Goal: Task Accomplishment & Management: Complete application form

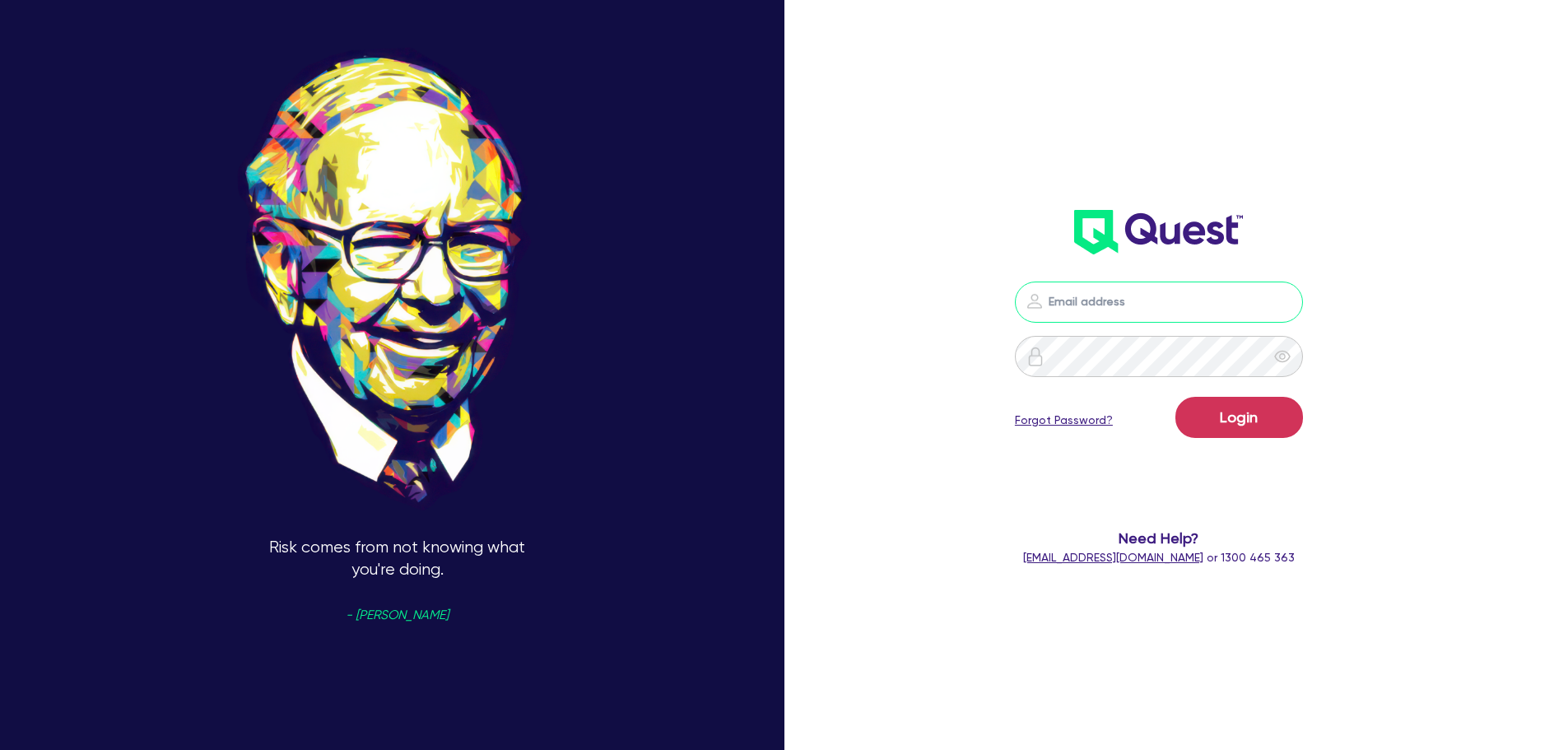
type input "[PERSON_NAME][EMAIL_ADDRESS][DOMAIN_NAME]"
click at [1225, 430] on button "Login" at bounding box center [1239, 418] width 128 height 41
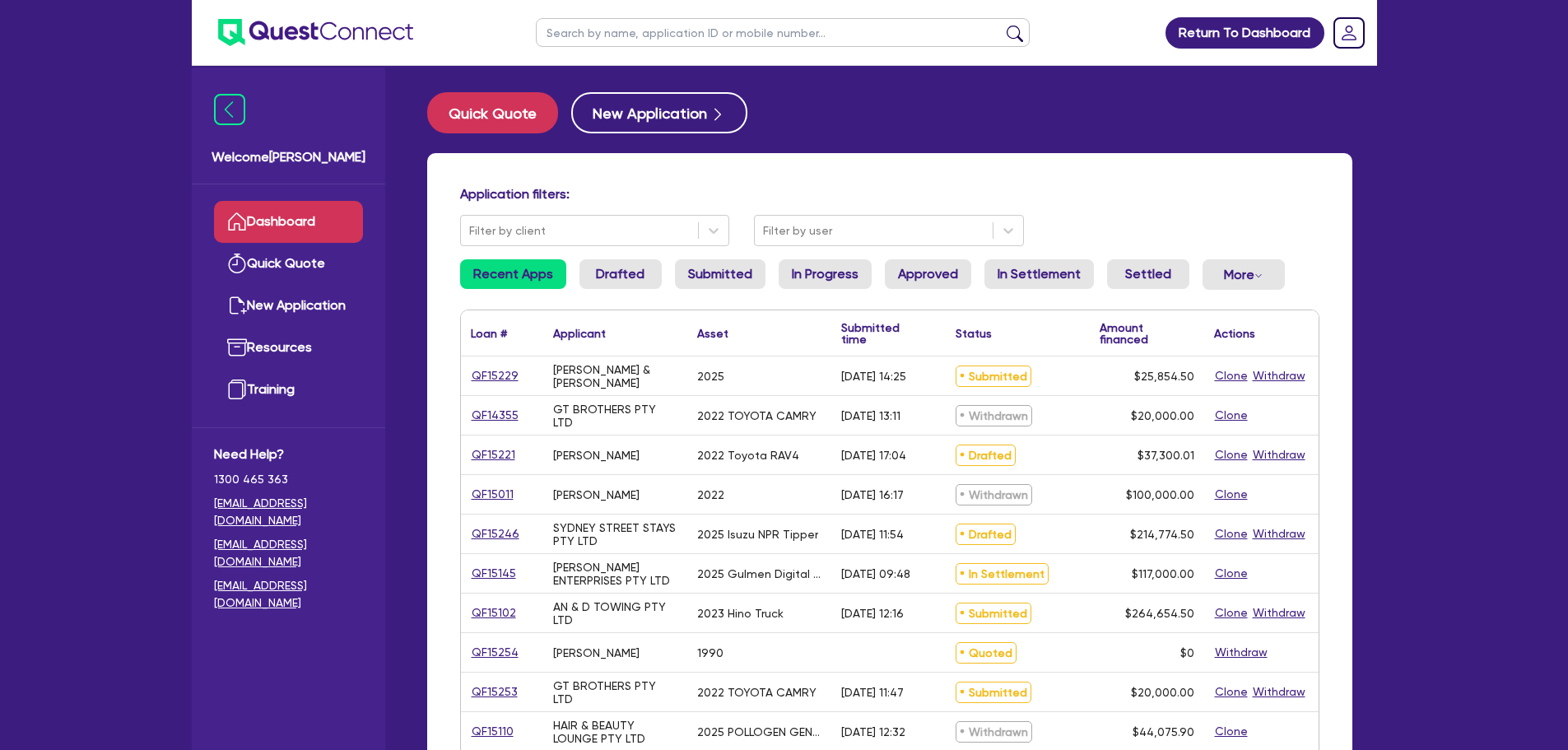
click at [660, 20] on input "text" at bounding box center [783, 32] width 494 height 28
paste input "Wighttrans Pty Lt"
type input "Wighttrans Pty Lt"
click at [1002, 25] on button "submit" at bounding box center [1015, 36] width 27 height 23
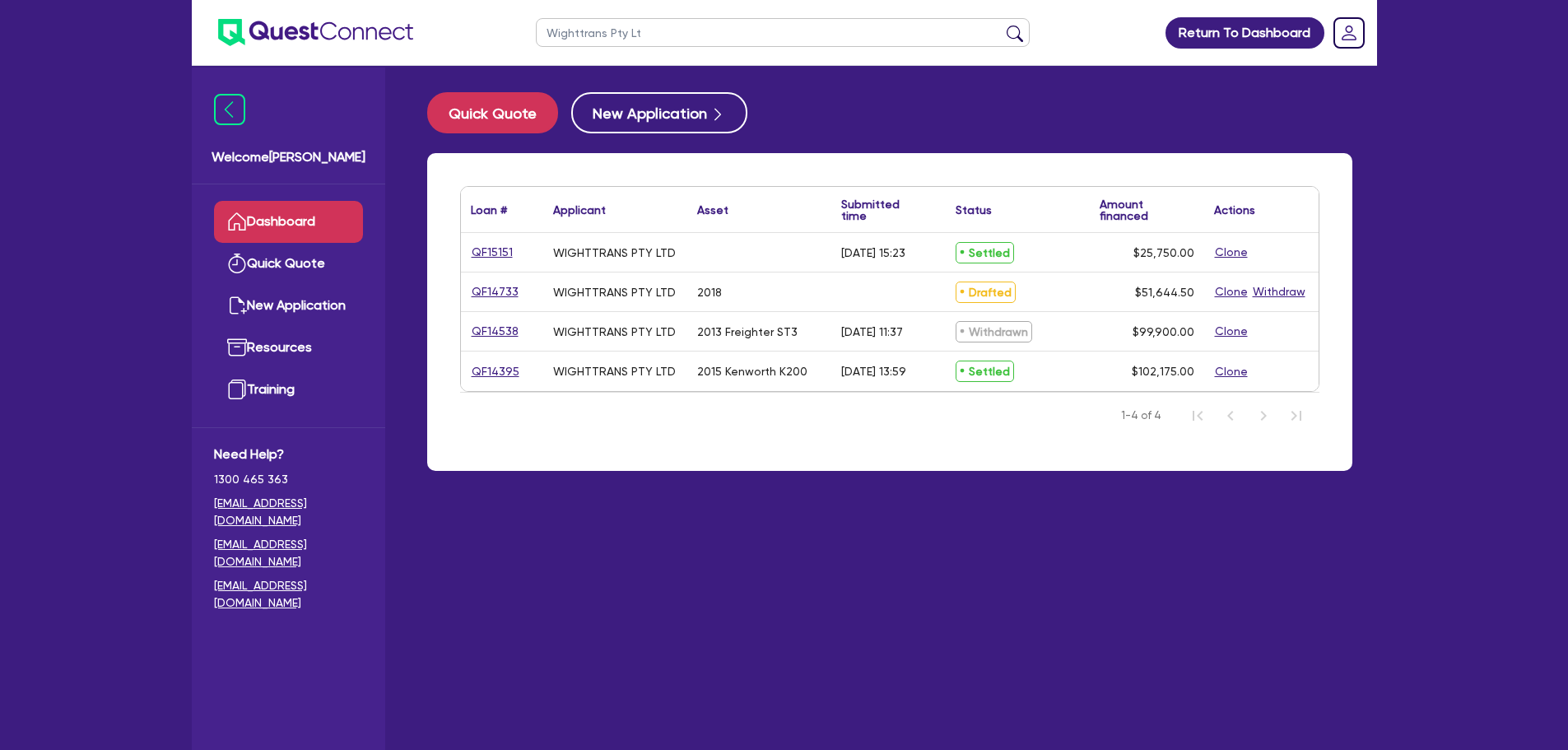
click at [1125, 521] on main "Quick Quote New Application Loan # ▲ Applicant ▲ Asset Submitted time ▲ Status …" at bounding box center [889, 419] width 974 height 709
click at [484, 294] on link "QF14733" at bounding box center [495, 292] width 48 height 19
select select "PRIMARY_ASSETS"
select select "TRAILERS"
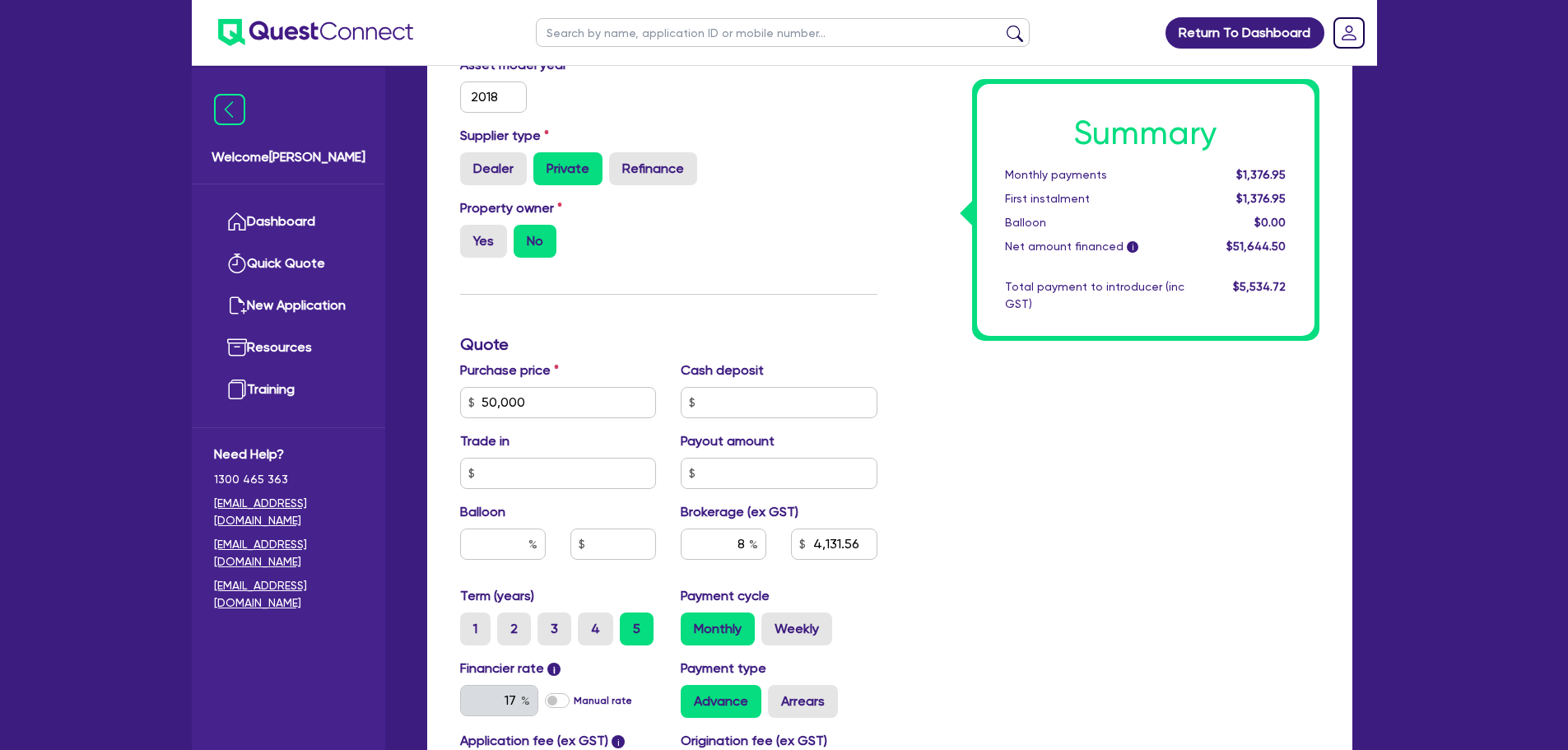
scroll to position [549, 0]
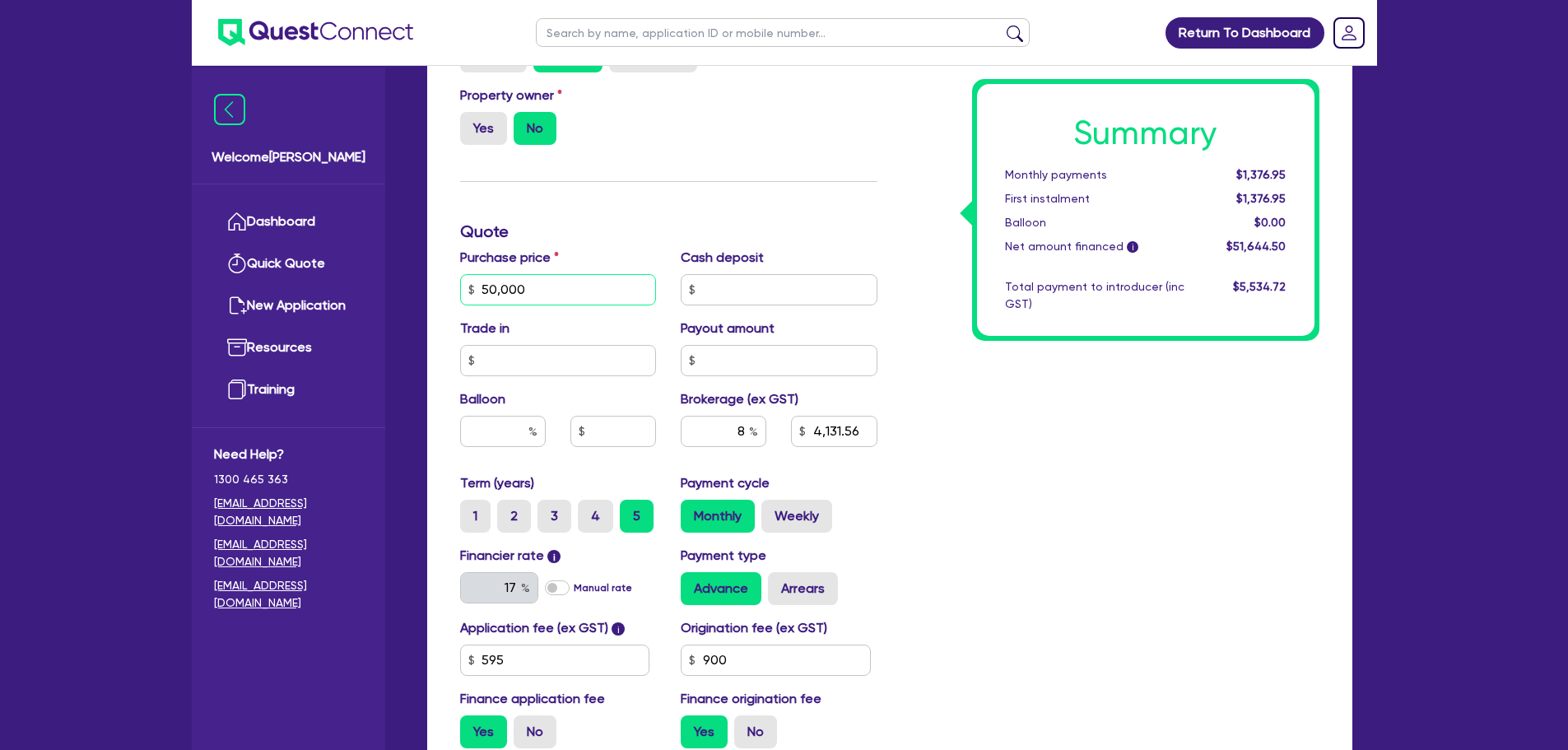
click at [556, 291] on input "50,000" at bounding box center [558, 290] width 197 height 31
type input "55,000"
type input "4,531.56"
type input "5,000"
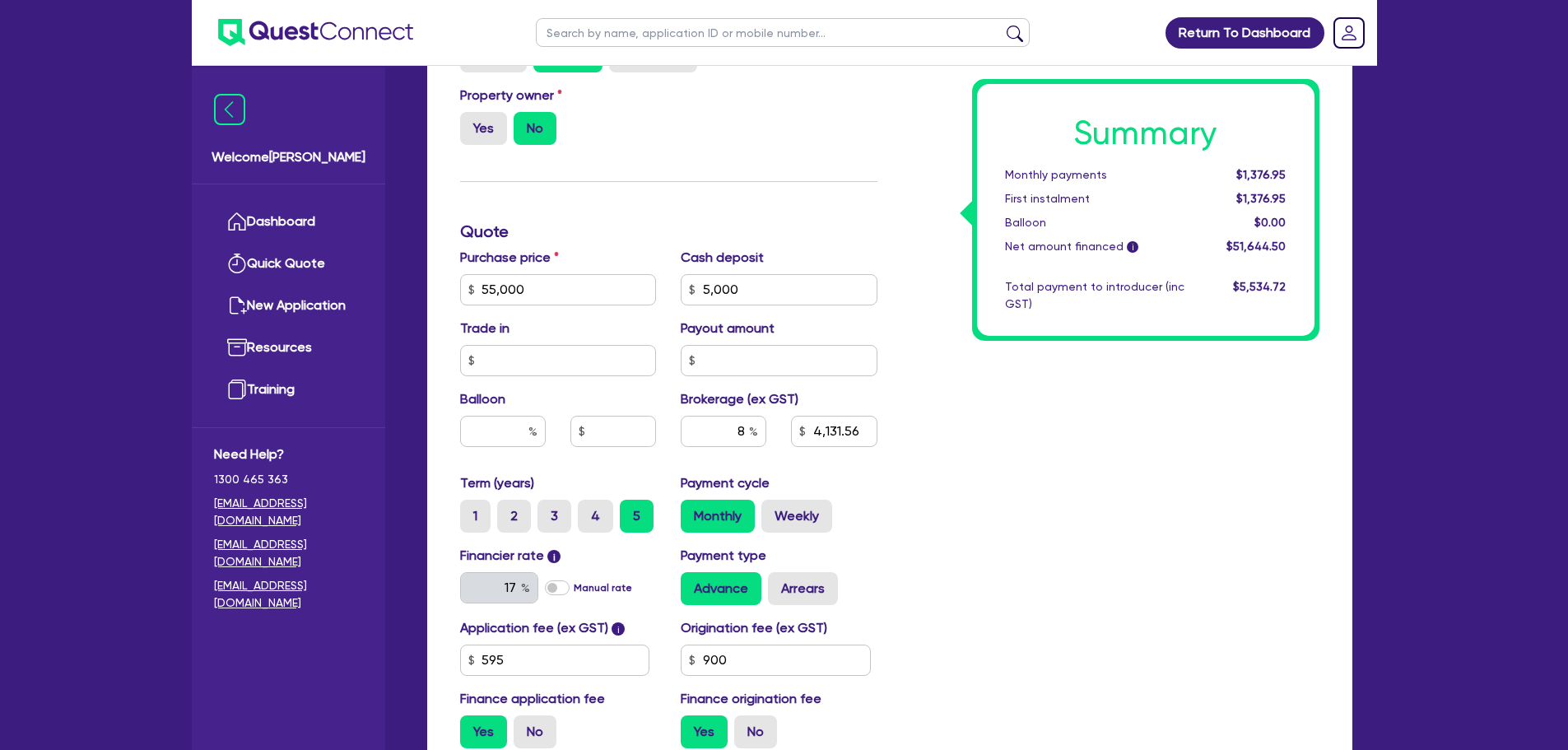
click at [1092, 457] on div "Summary Monthly payments $1,376.95 First instalment $1,376.95 Balloon $0.00 Net…" at bounding box center [1111, 280] width 442 height 962
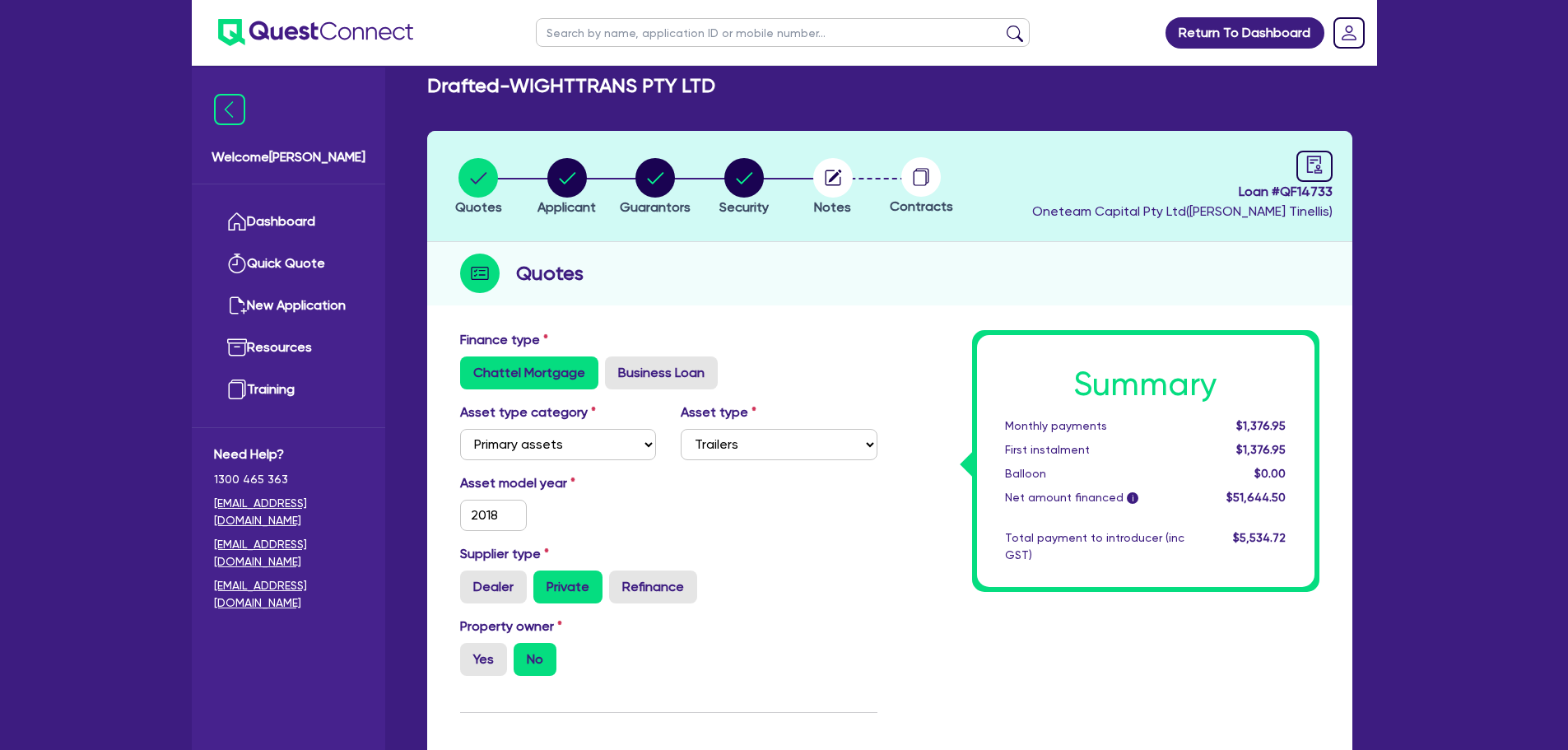
scroll to position [0, 0]
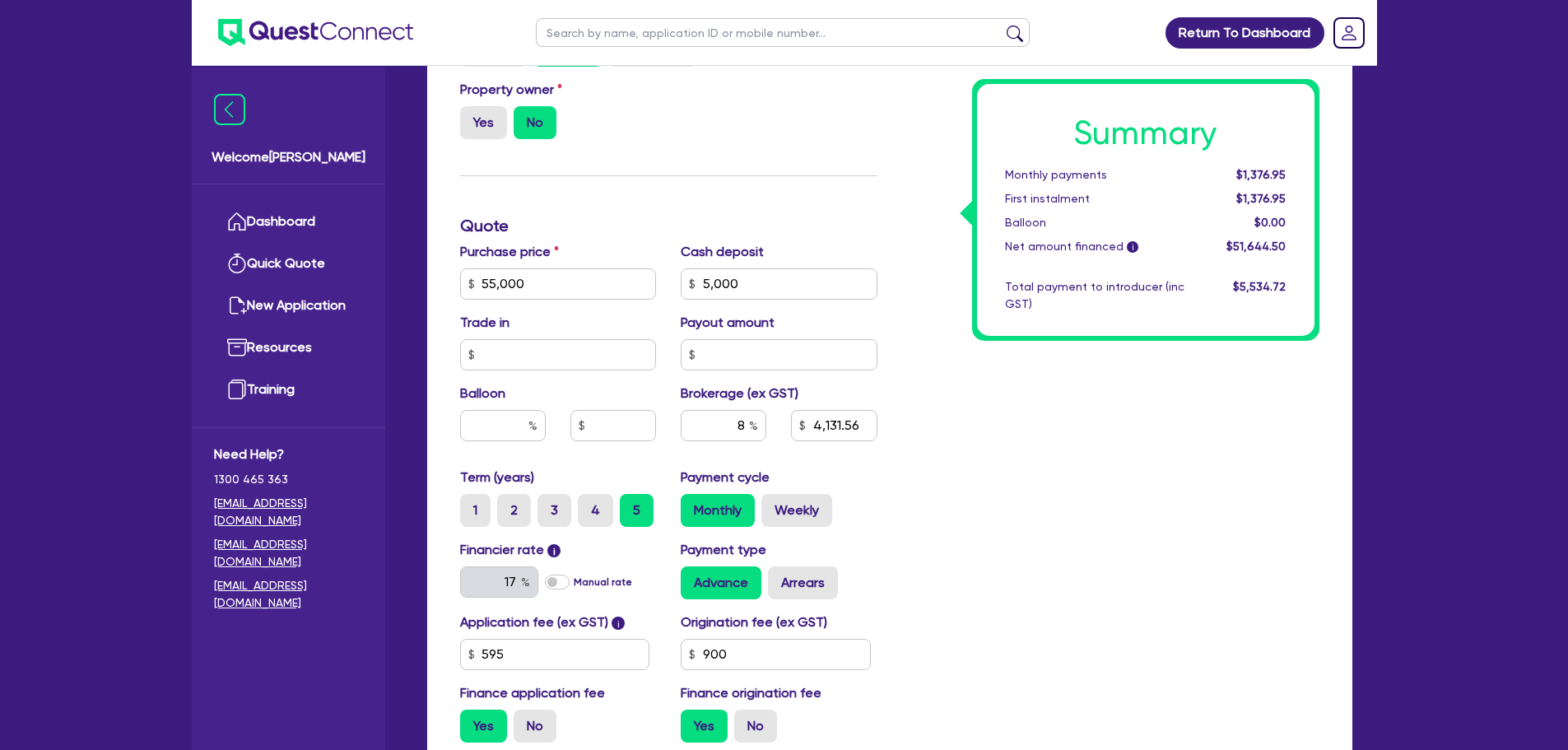
scroll to position [745, 0]
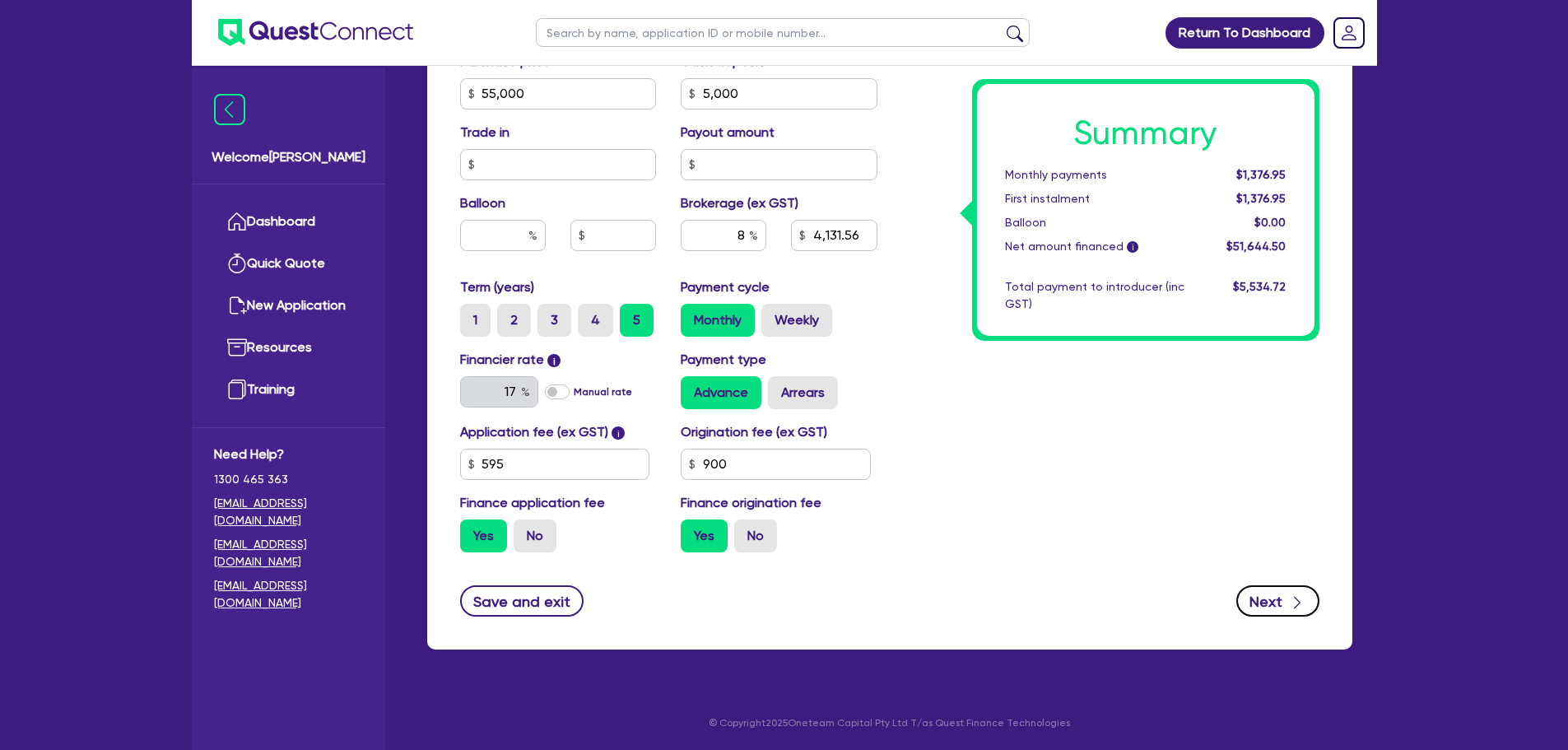
click at [1293, 601] on icon "button" at bounding box center [1297, 602] width 16 height 16
type input "4,131.56"
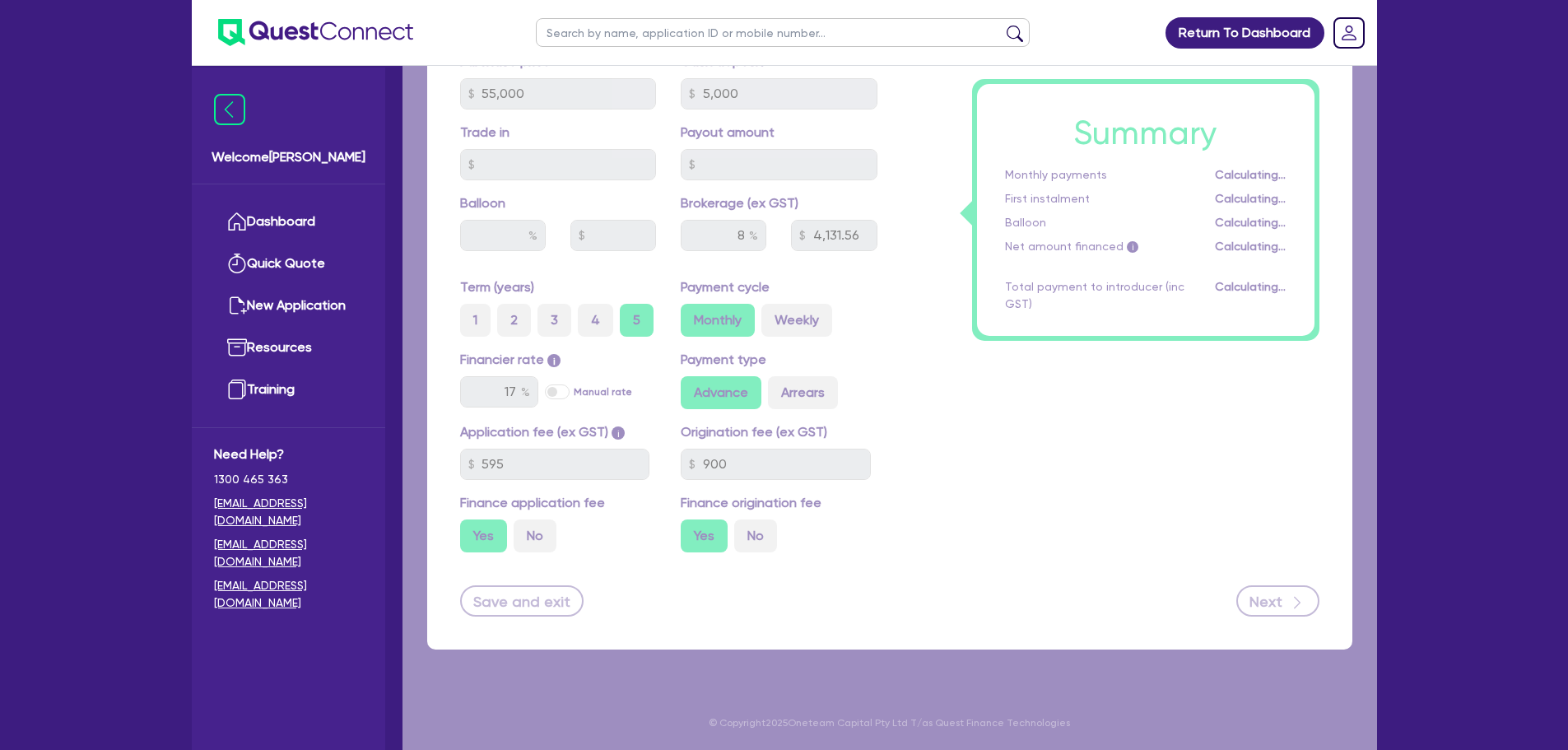
select select "COMPANY"
select select "TRANSPORT_WAREHOUSING"
select select "WAREHOUSING"
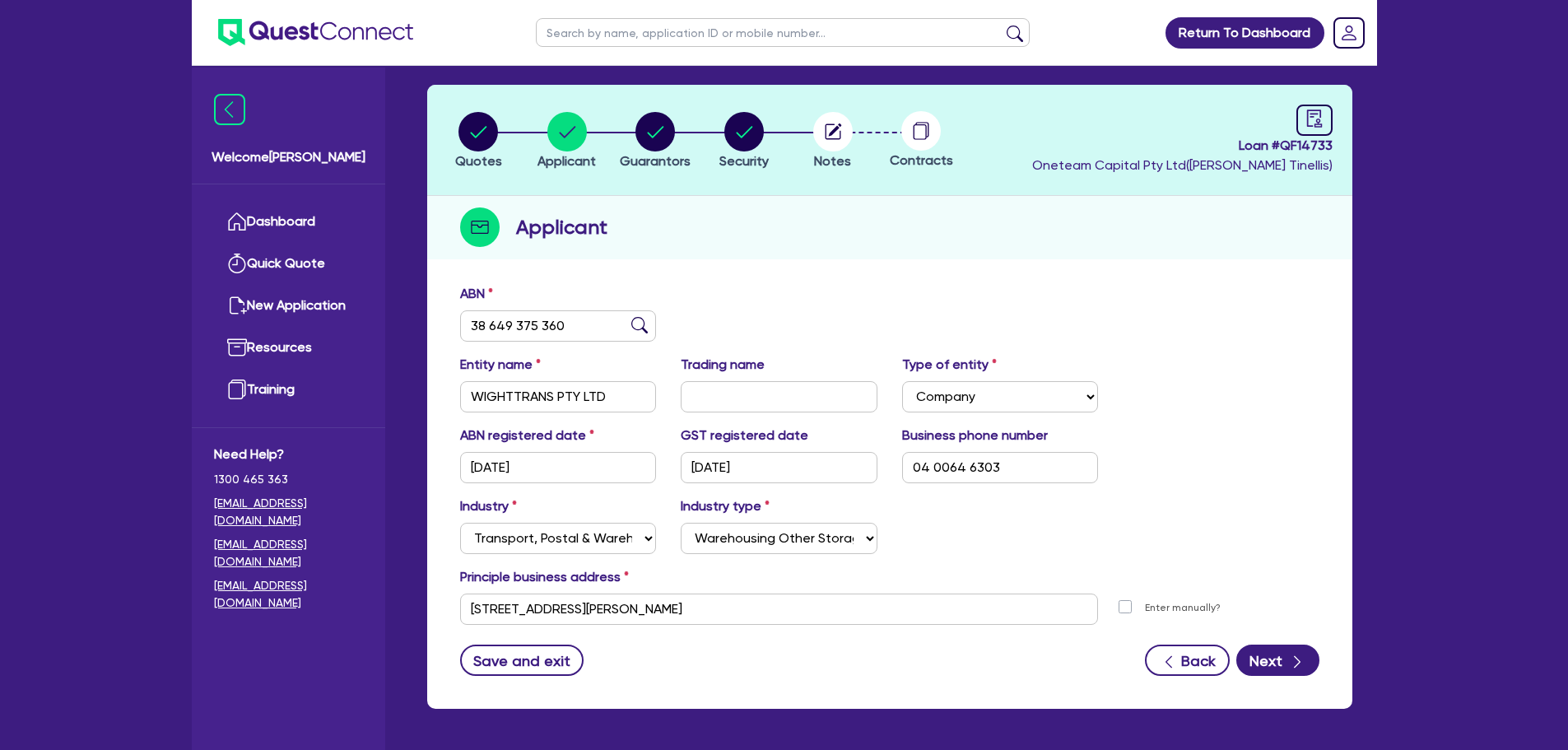
scroll to position [123, 0]
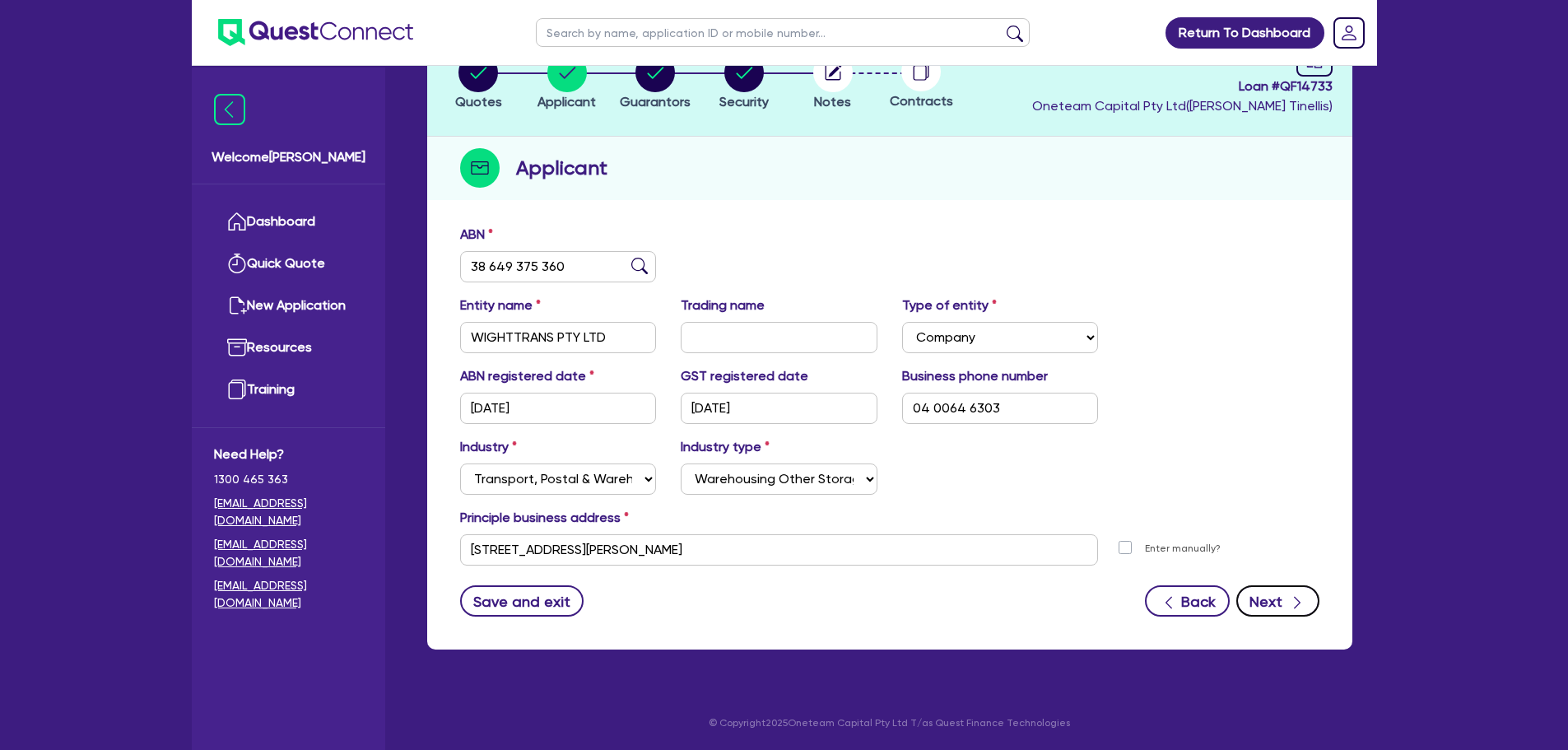
click at [1293, 593] on div "button" at bounding box center [1297, 602] width 16 height 21
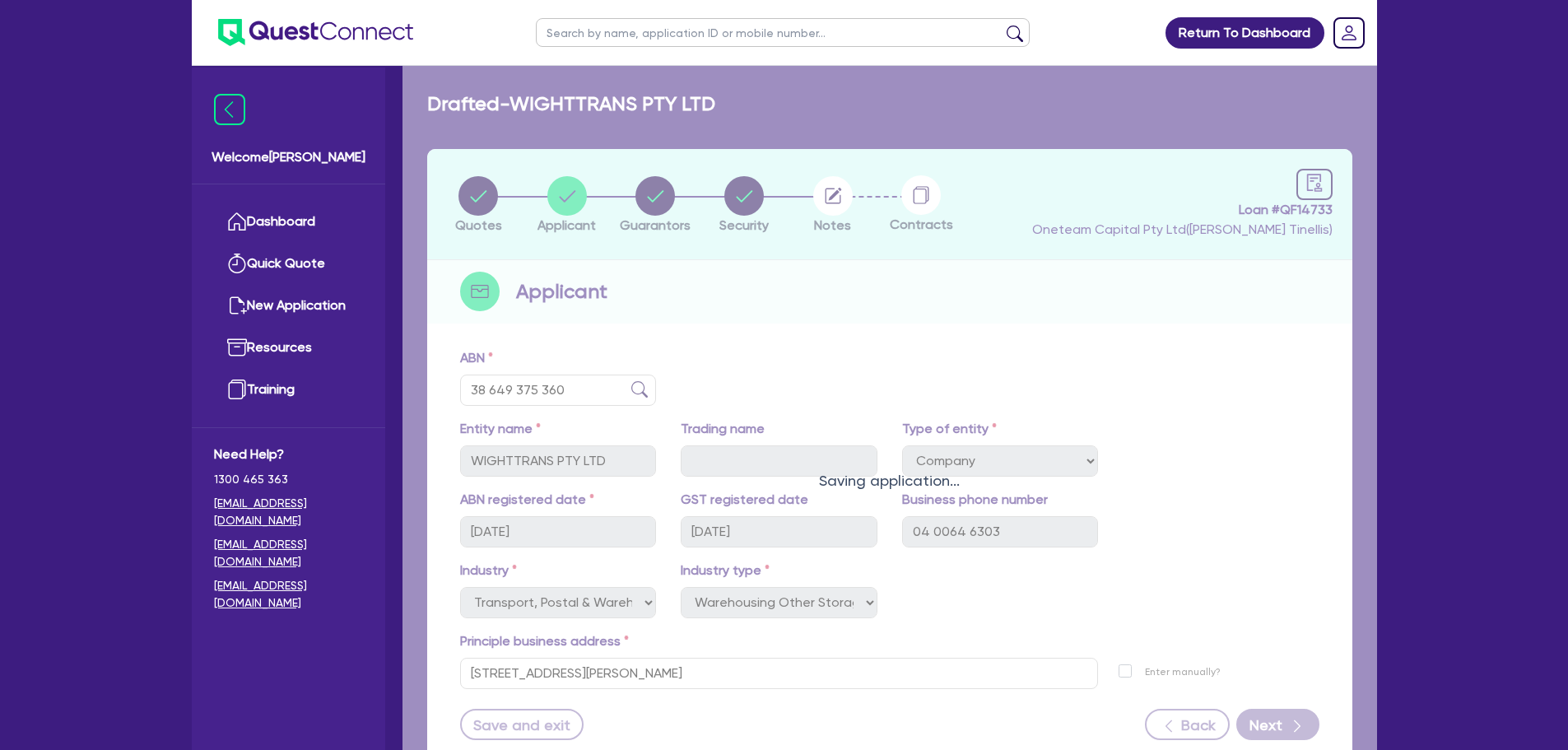
select select "MR"
select select "[GEOGRAPHIC_DATA]"
select select "SINGLE"
select select "CASH"
select select "VEHICLE"
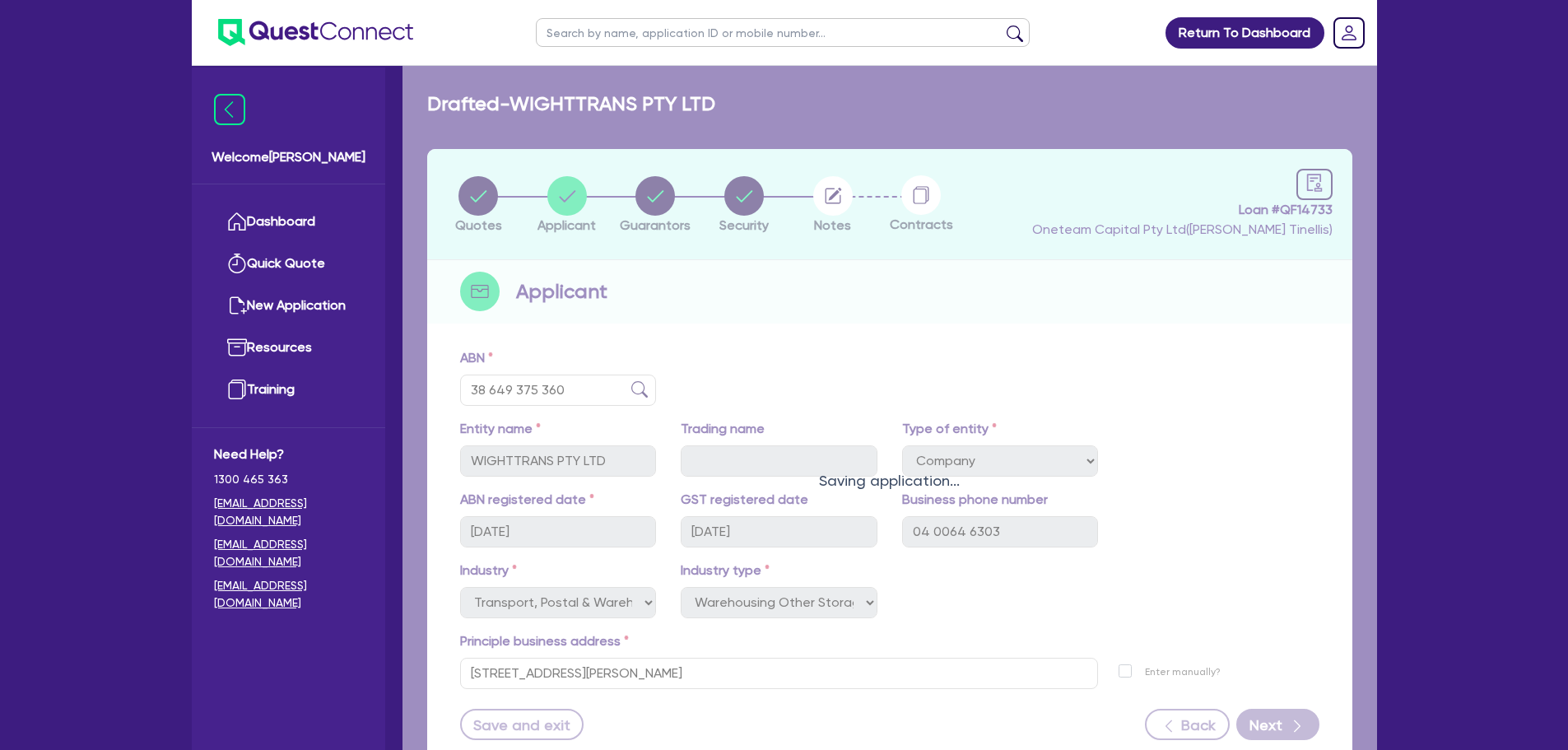
select select "EQUIPMENT"
select select "HOUSEHOLD_PERSONAL"
select select "OTHER"
select select "VEHICLE_LOAN"
select select "CREDIT_CARD"
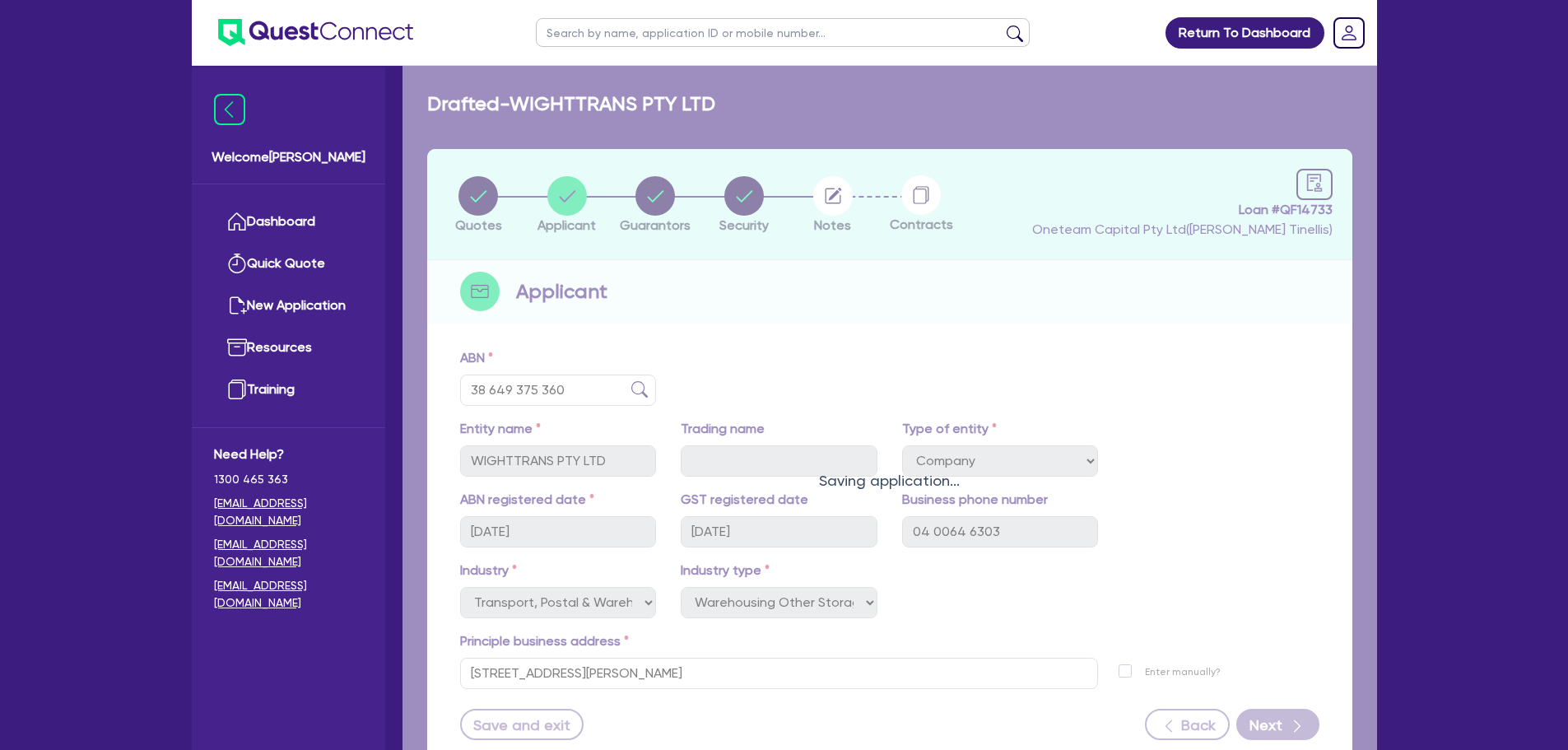
select select "CREDIT_CARD"
select select "PERSONAL_LOAN"
select select "TRUCK_LOAN"
select select "OTHER"
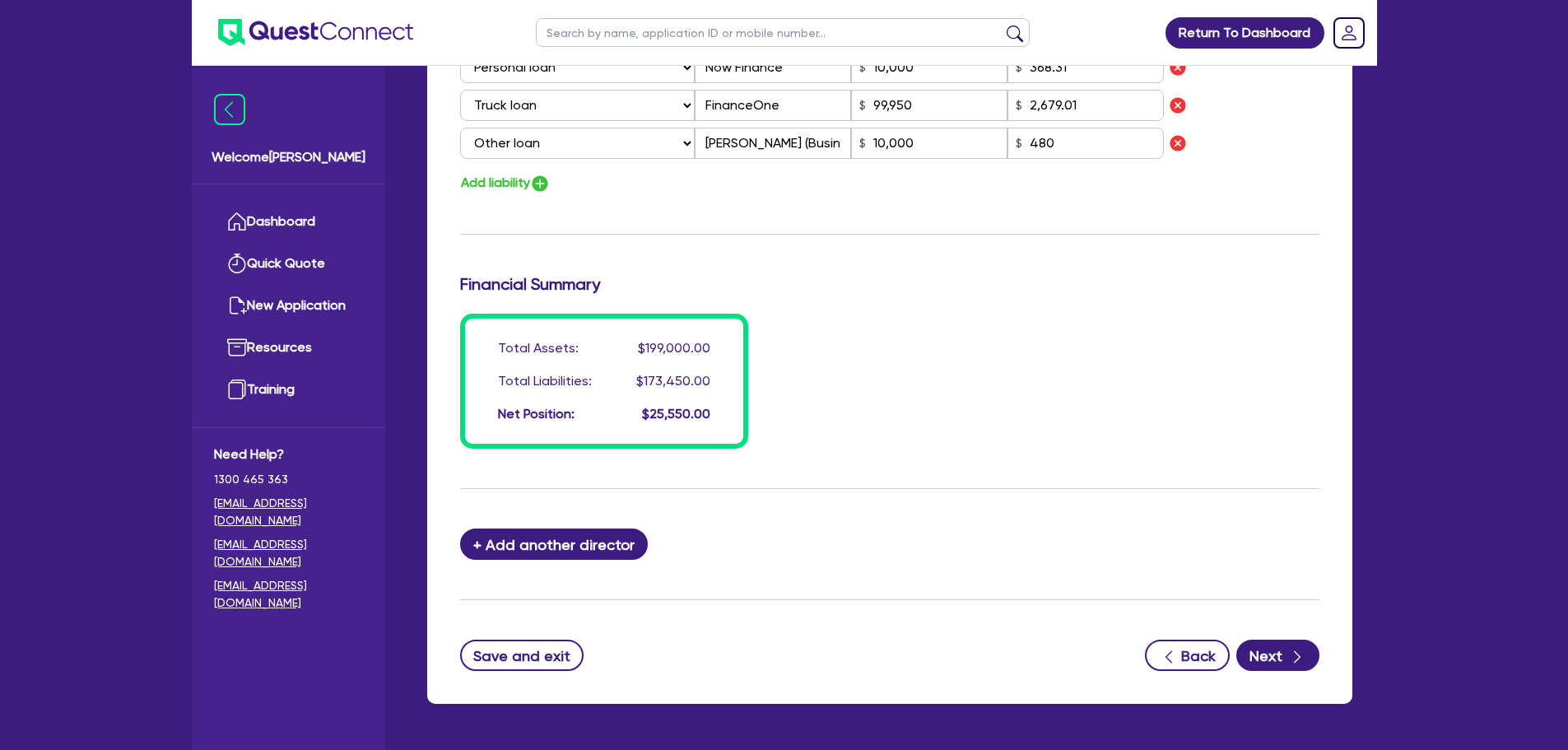
scroll to position [1509, 0]
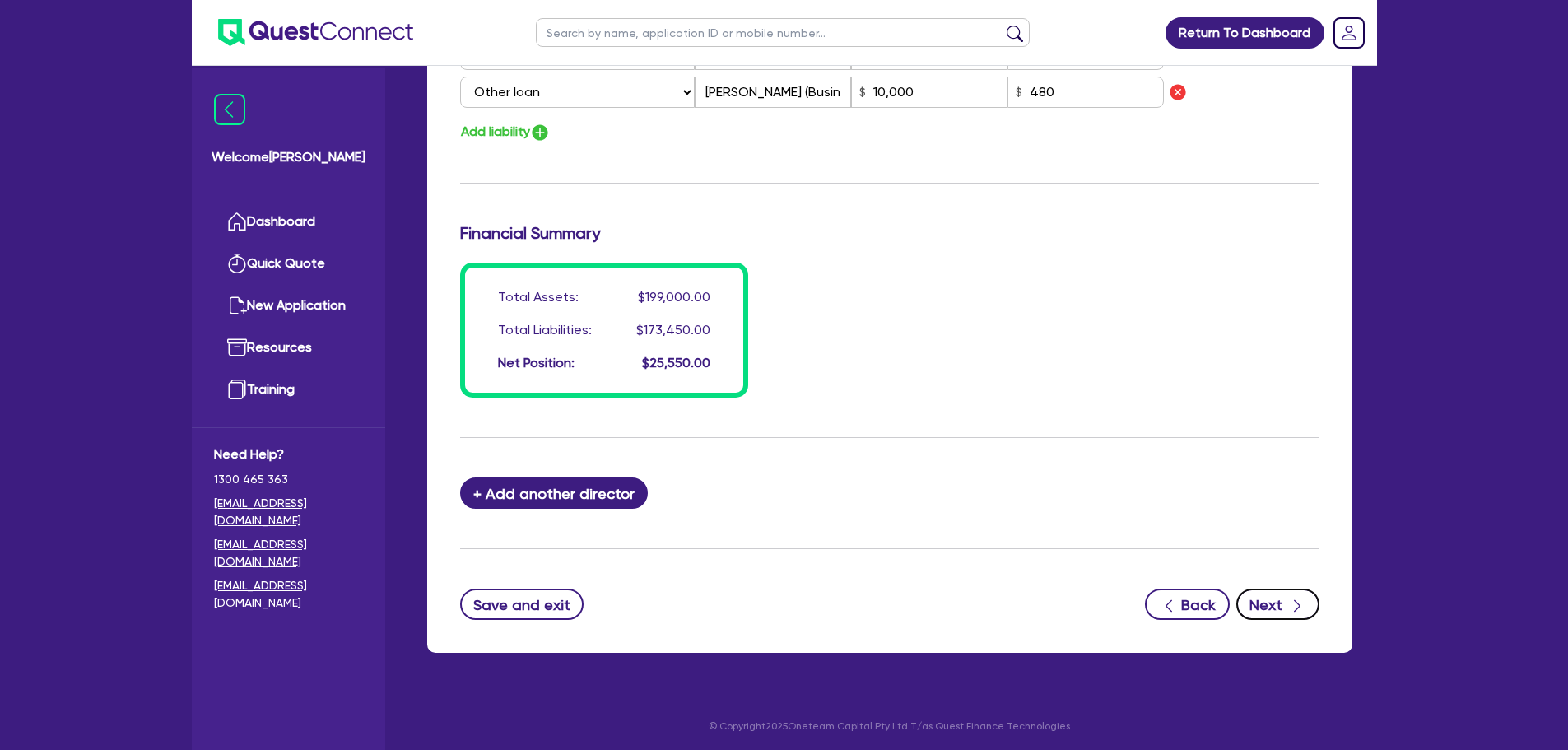
click at [1288, 594] on button "Next" at bounding box center [1278, 604] width 83 height 31
select select "PRIMARY_ASSETS"
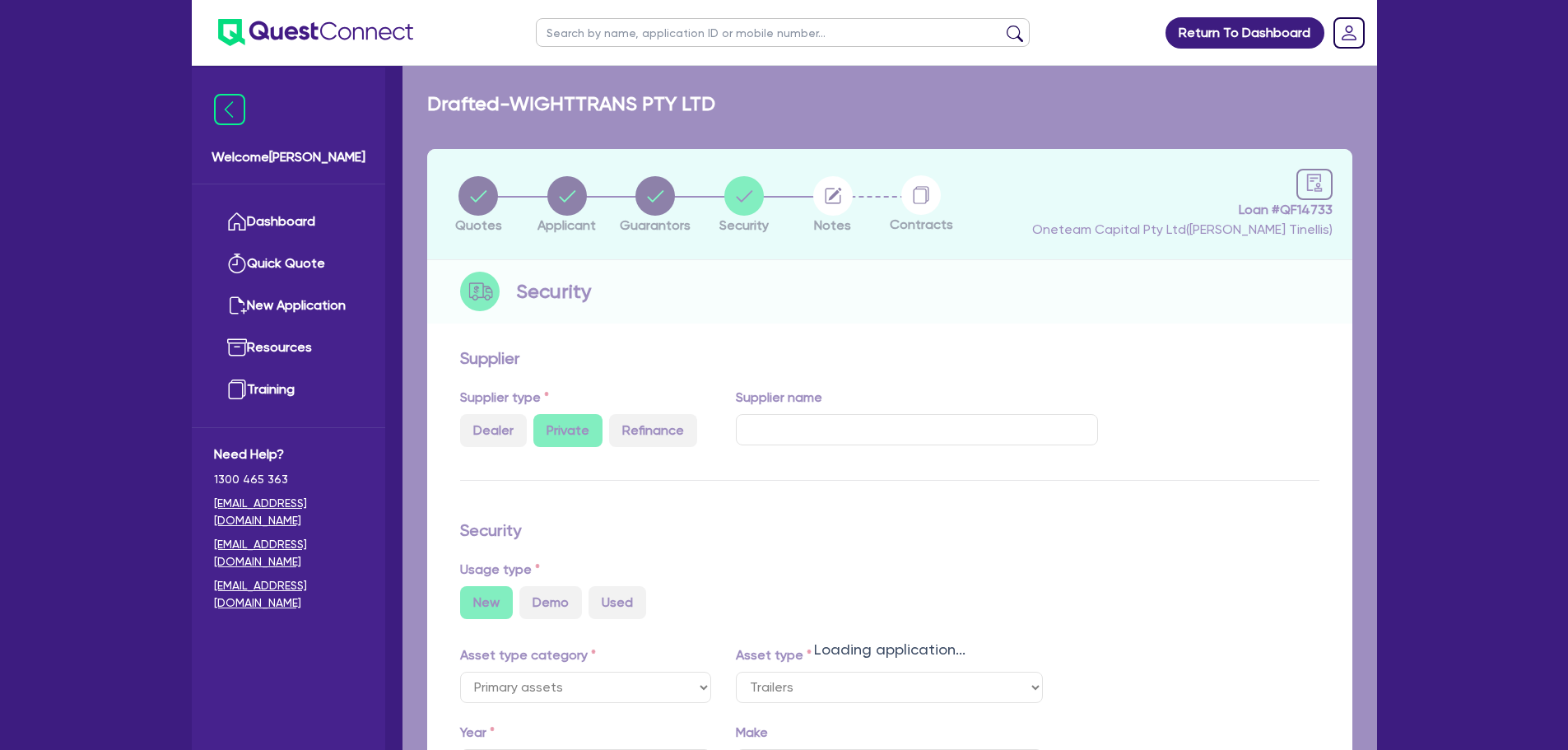
select select "TRAILERS"
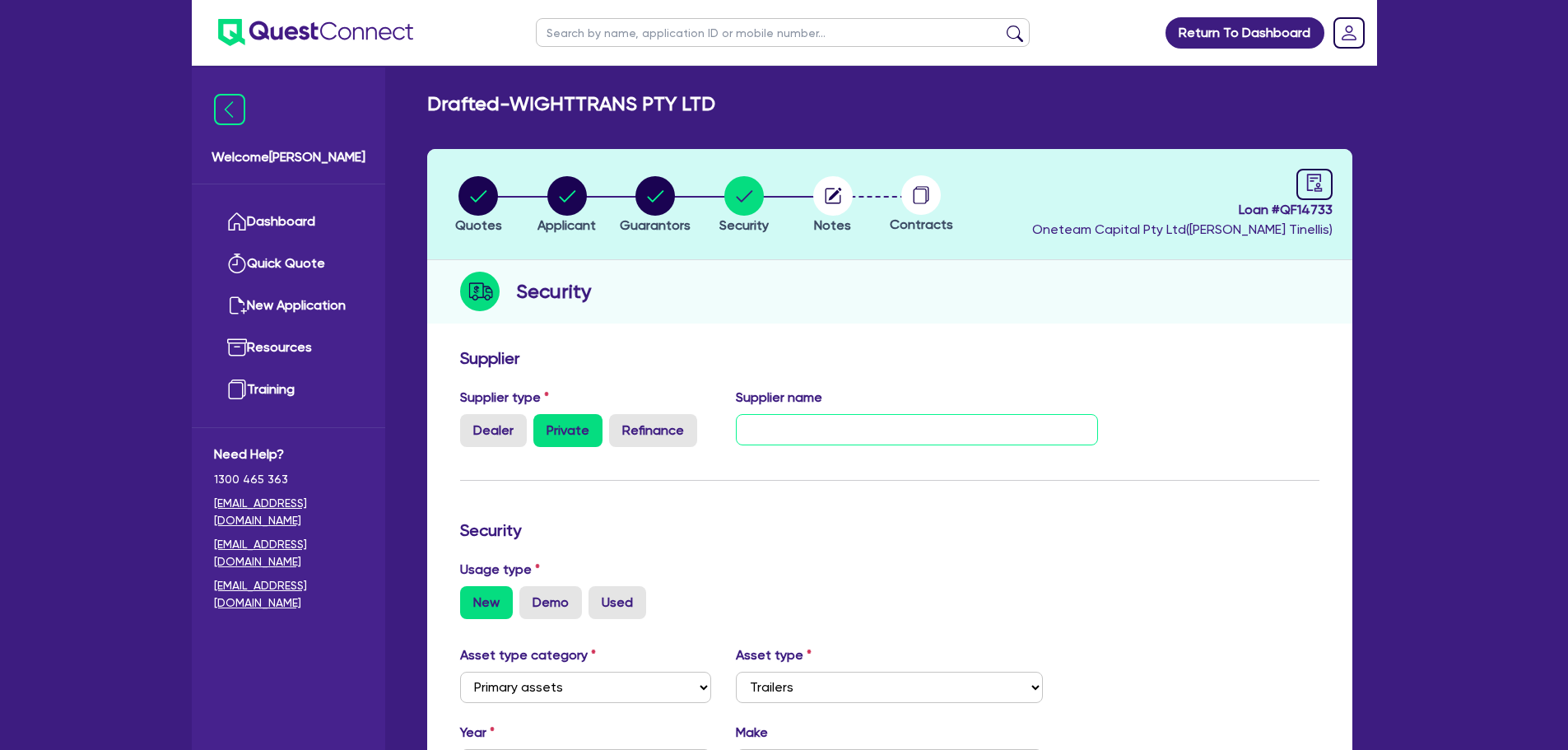
click at [791, 425] on input "text" at bounding box center [917, 430] width 362 height 31
paste input "[EMAIL_ADDRESS][PERSON_NAME][DOMAIN_NAME]"
type input "[EMAIL_ADDRESS][PERSON_NAME][DOMAIN_NAME]"
click at [817, 356] on h3 "Supplier" at bounding box center [890, 357] width 860 height 20
click at [831, 349] on h3 "Supplier" at bounding box center [890, 357] width 860 height 20
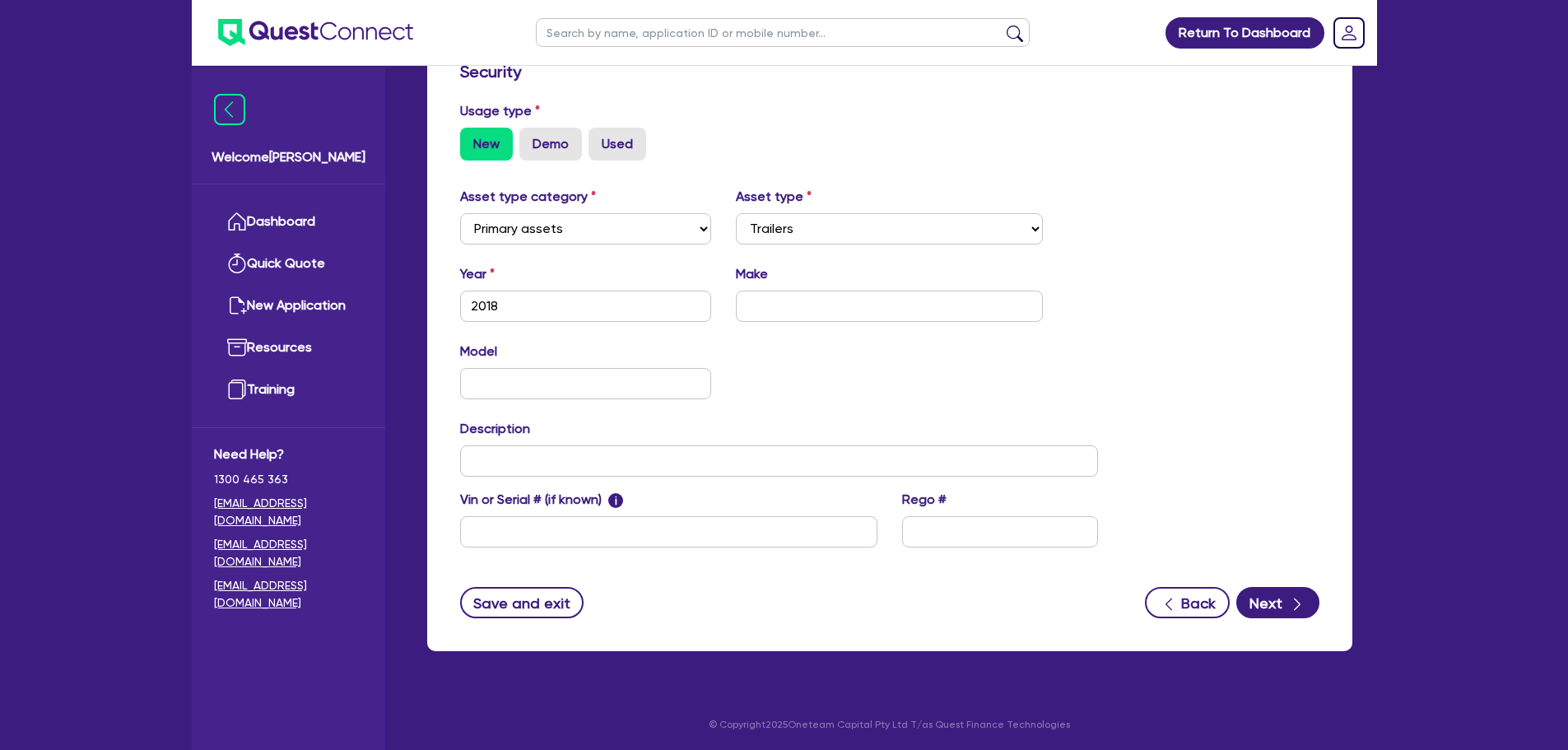
scroll to position [460, 0]
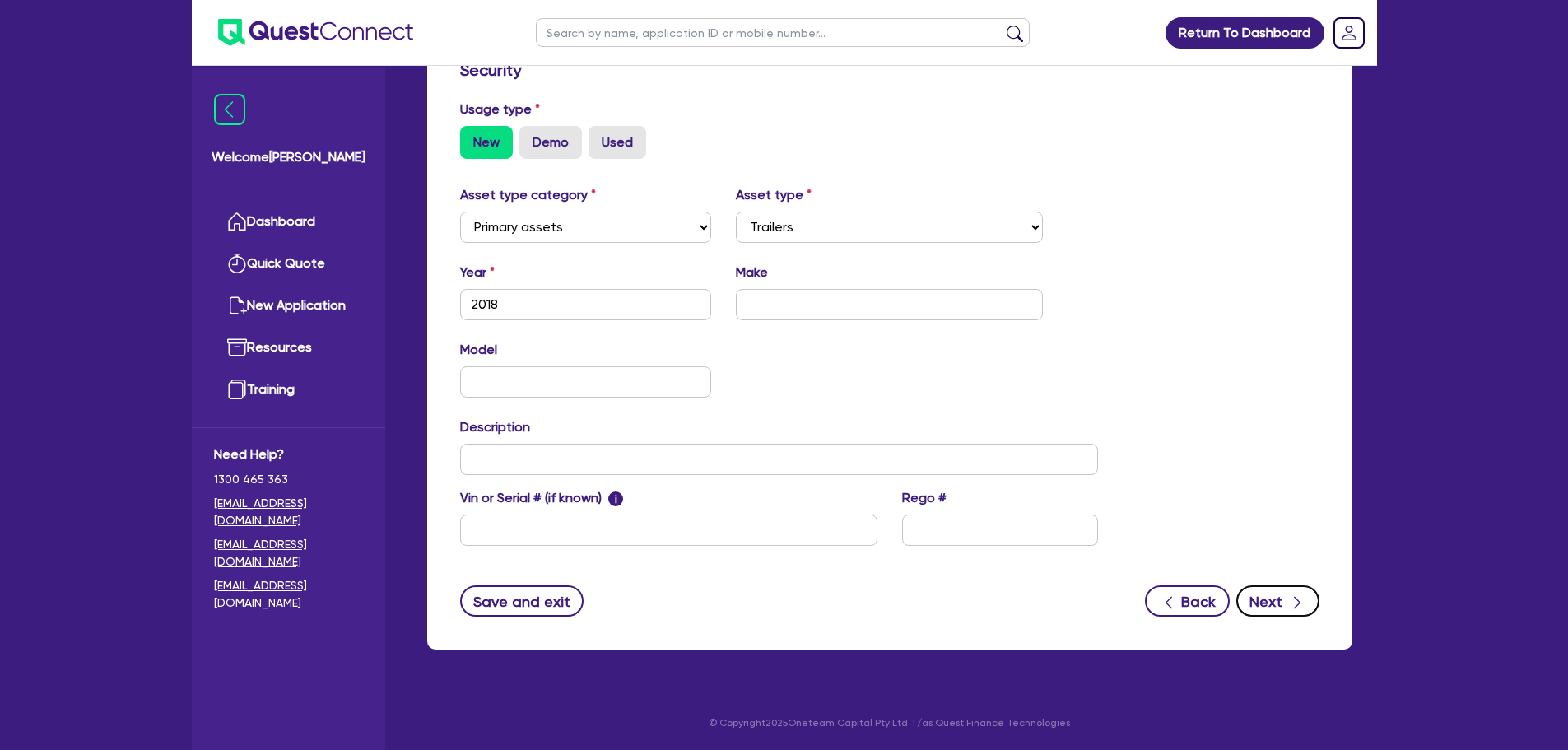
click at [1299, 593] on div "button" at bounding box center [1297, 602] width 16 height 21
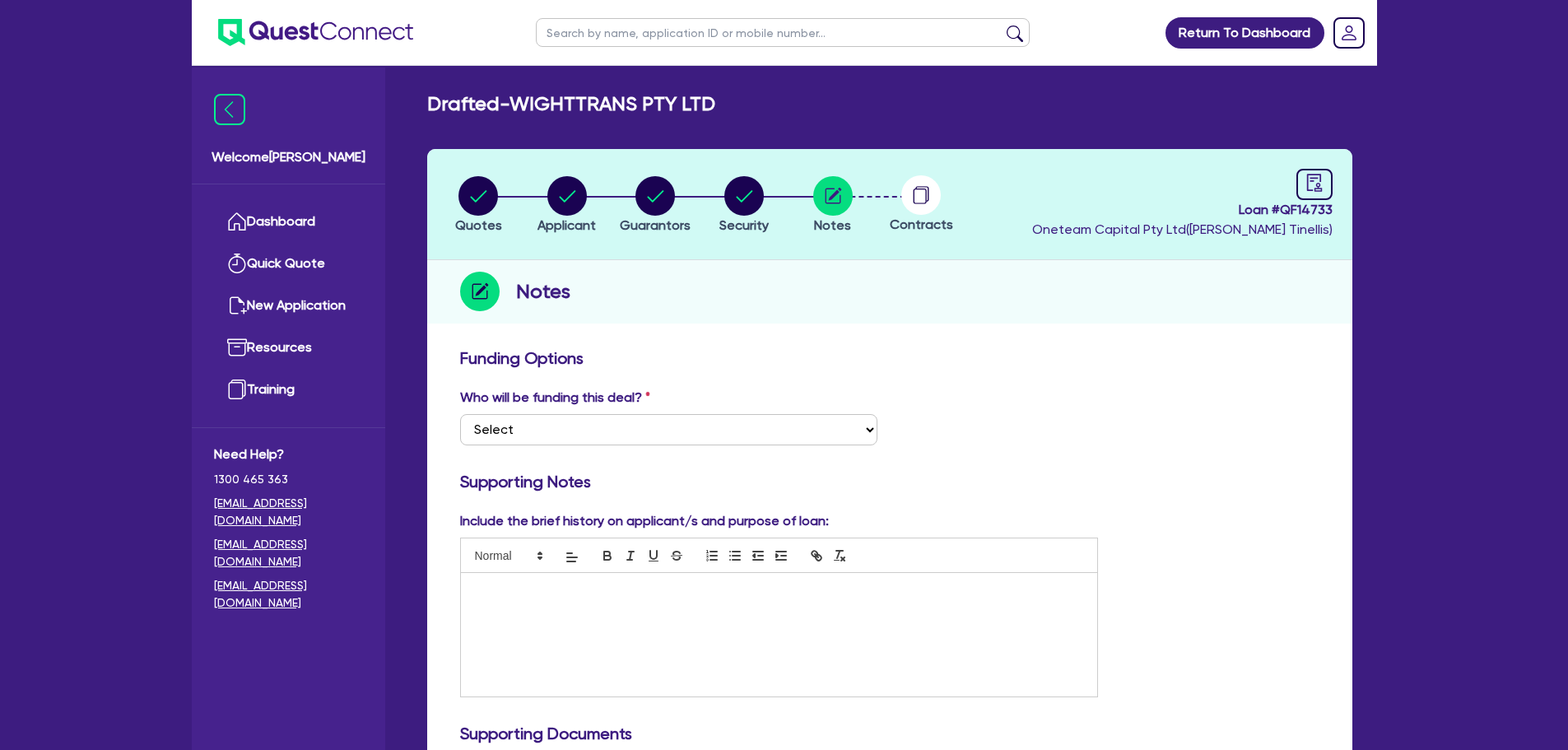
drag, startPoint x: 976, startPoint y: 299, endPoint x: 938, endPoint y: 259, distance: 55.2
click at [975, 296] on div "Notes" at bounding box center [890, 291] width 925 height 63
click at [916, 203] on circle at bounding box center [921, 195] width 40 height 40
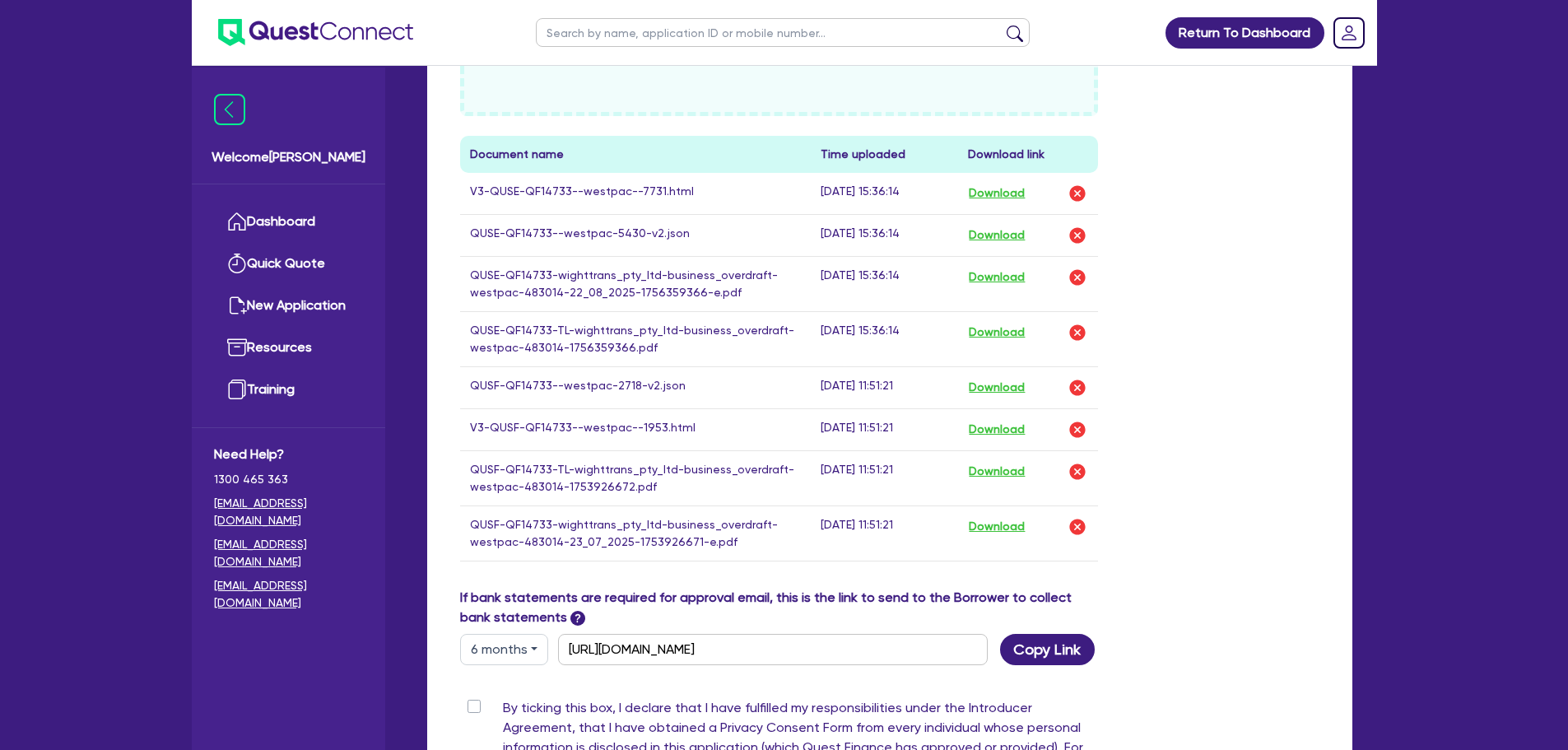
scroll to position [961, 0]
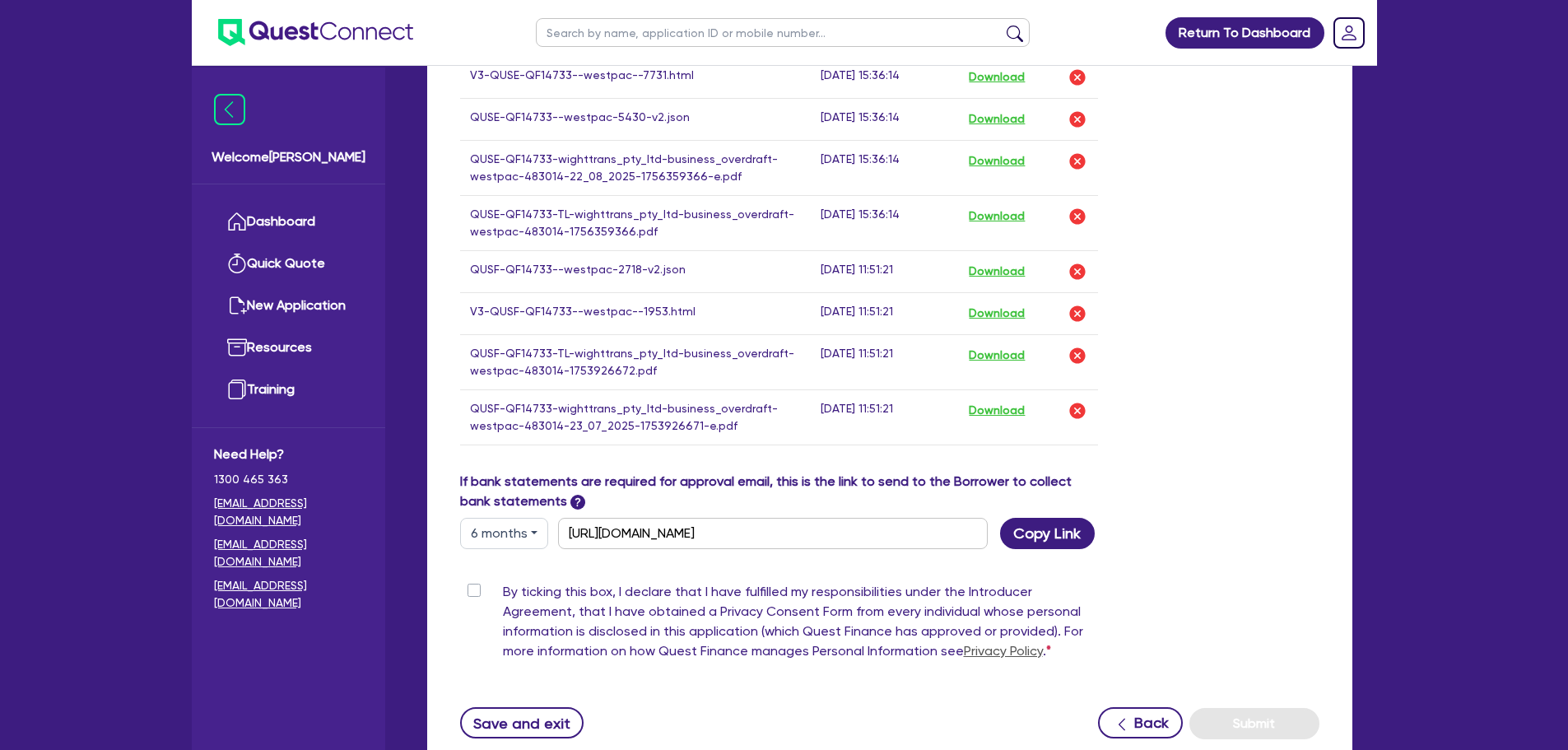
click at [503, 589] on label "By ticking this box, I declare that I have fulfilled my responsibilities under …" at bounding box center [801, 624] width 596 height 85
click at [473, 589] on input "By ticking this box, I declare that I have fulfilled my responsibilities under …" at bounding box center [466, 589] width 13 height 16
checkbox input "true"
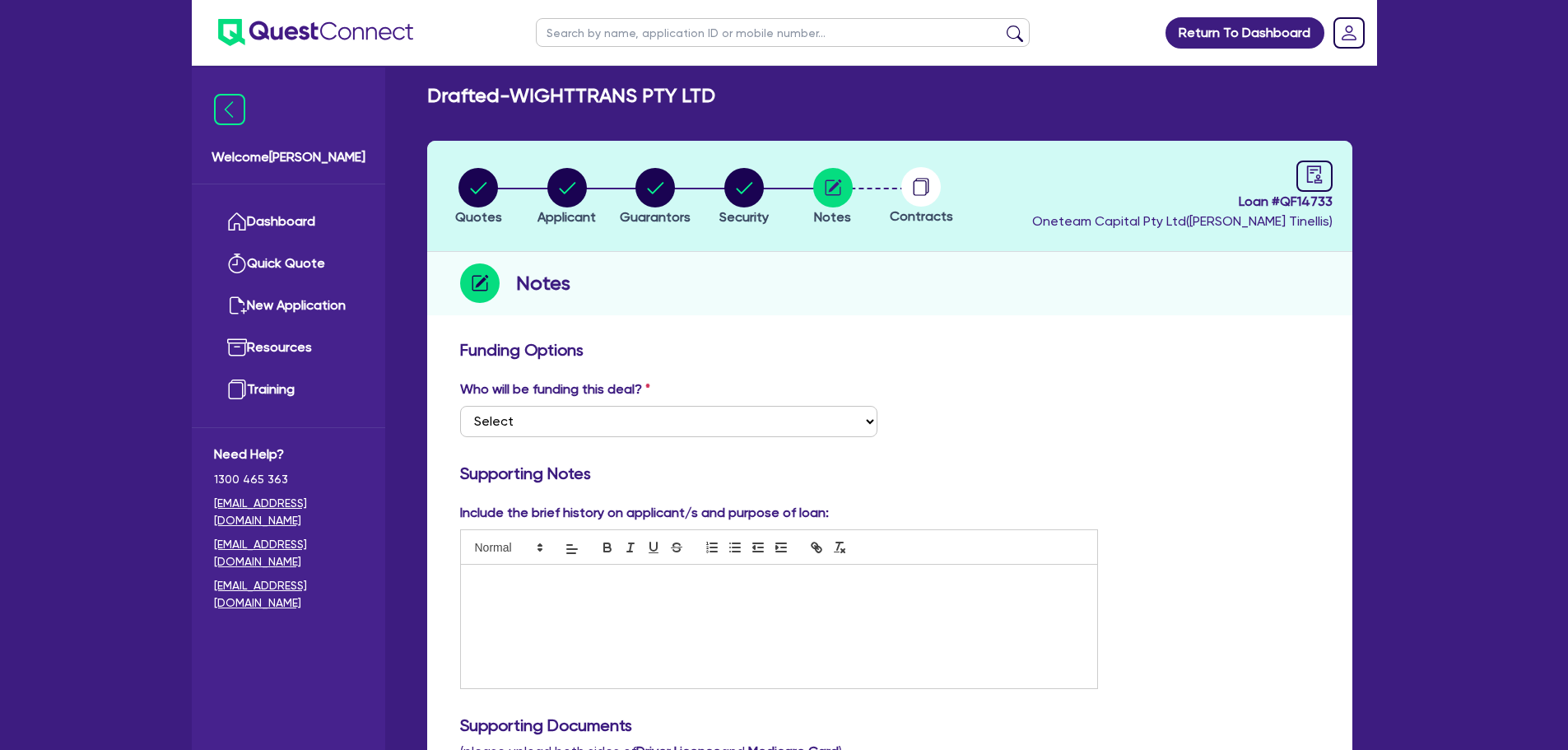
scroll to position [0, 0]
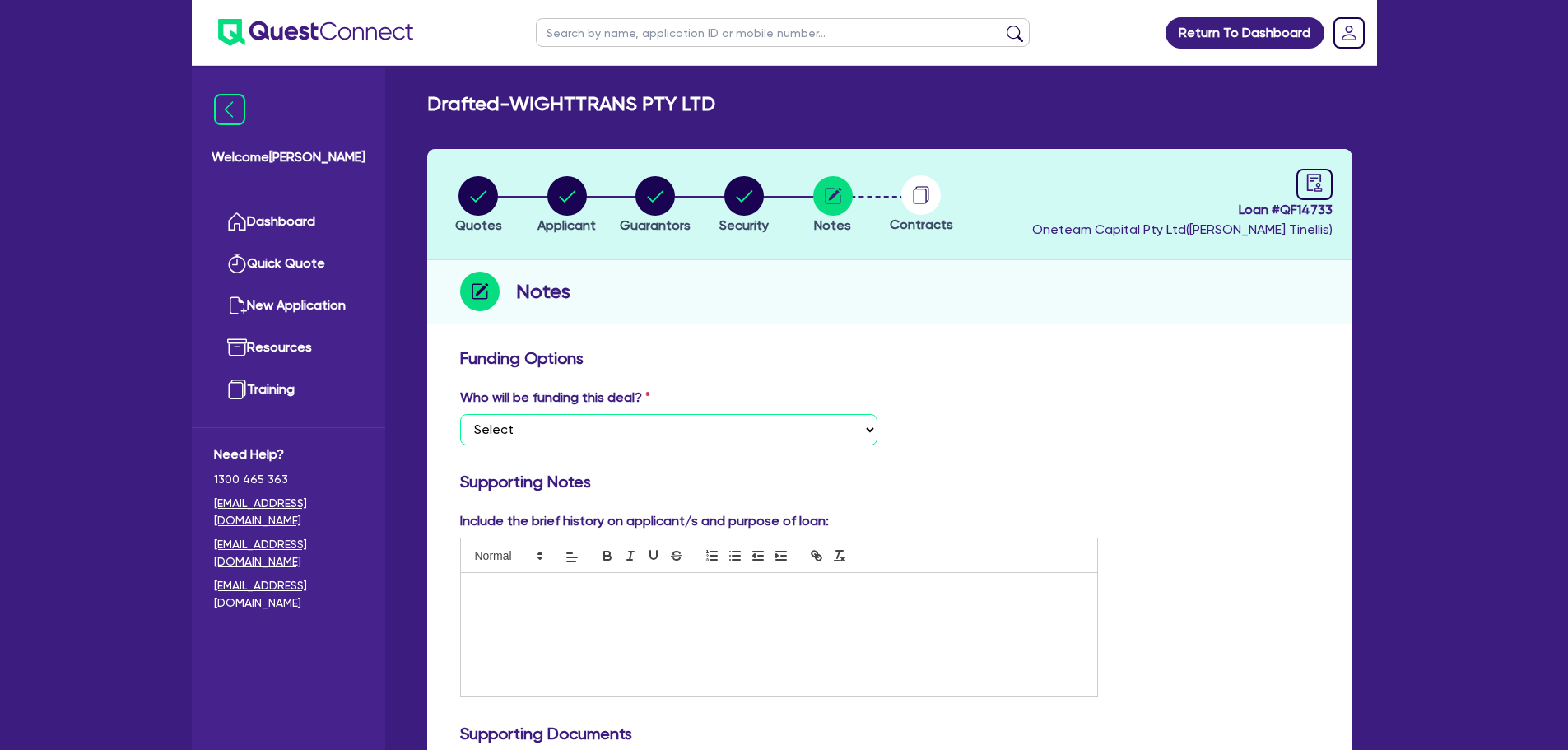
click at [827, 420] on select "Select I want Quest to fund 100% I will fund 100% I will co-fund with Quest Oth…" at bounding box center [669, 430] width 418 height 31
click at [664, 452] on div "Who will be funding this deal? Select I want Quest to fund 100% I will fund 100…" at bounding box center [890, 423] width 884 height 71
click at [664, 433] on select "Select I want Quest to fund 100% I will fund 100% I will co-fund with Quest Oth…" at bounding box center [669, 430] width 418 height 31
select select "Other"
click at [460, 414] on select "Select I want Quest to fund 100% I will fund 100% I will co-fund with Quest Oth…" at bounding box center [669, 430] width 418 height 31
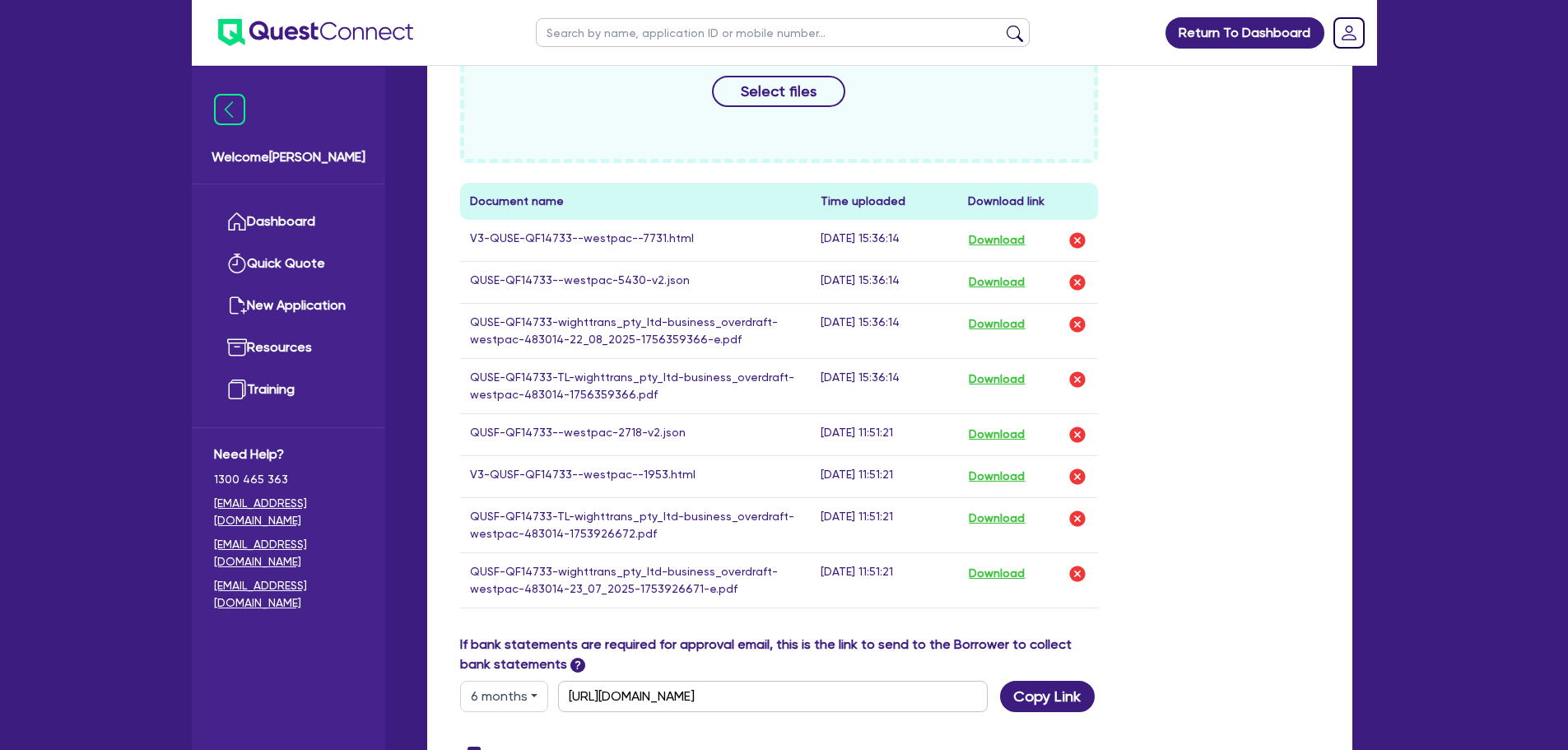
scroll to position [1083, 0]
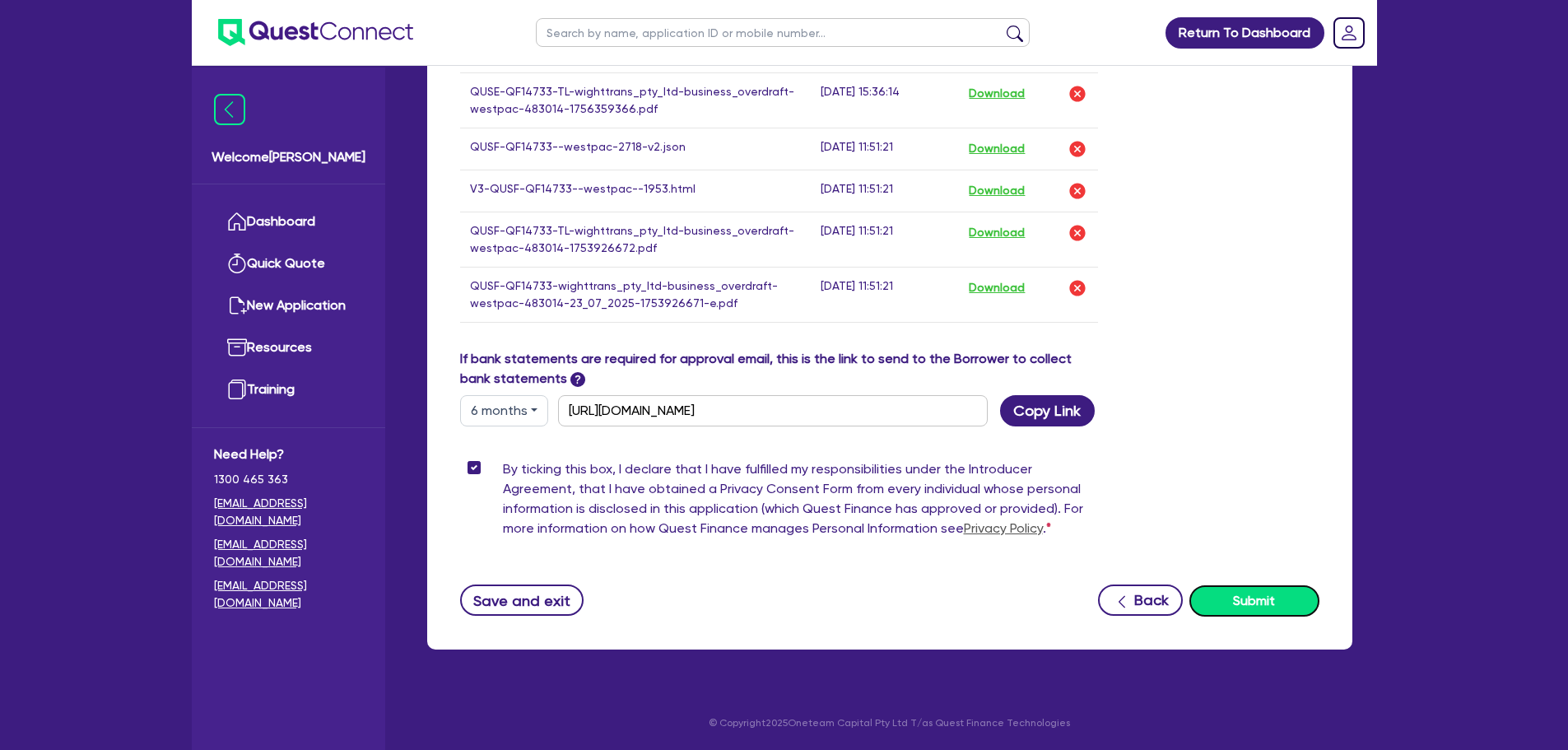
click at [1239, 602] on button "Submit" at bounding box center [1254, 601] width 130 height 31
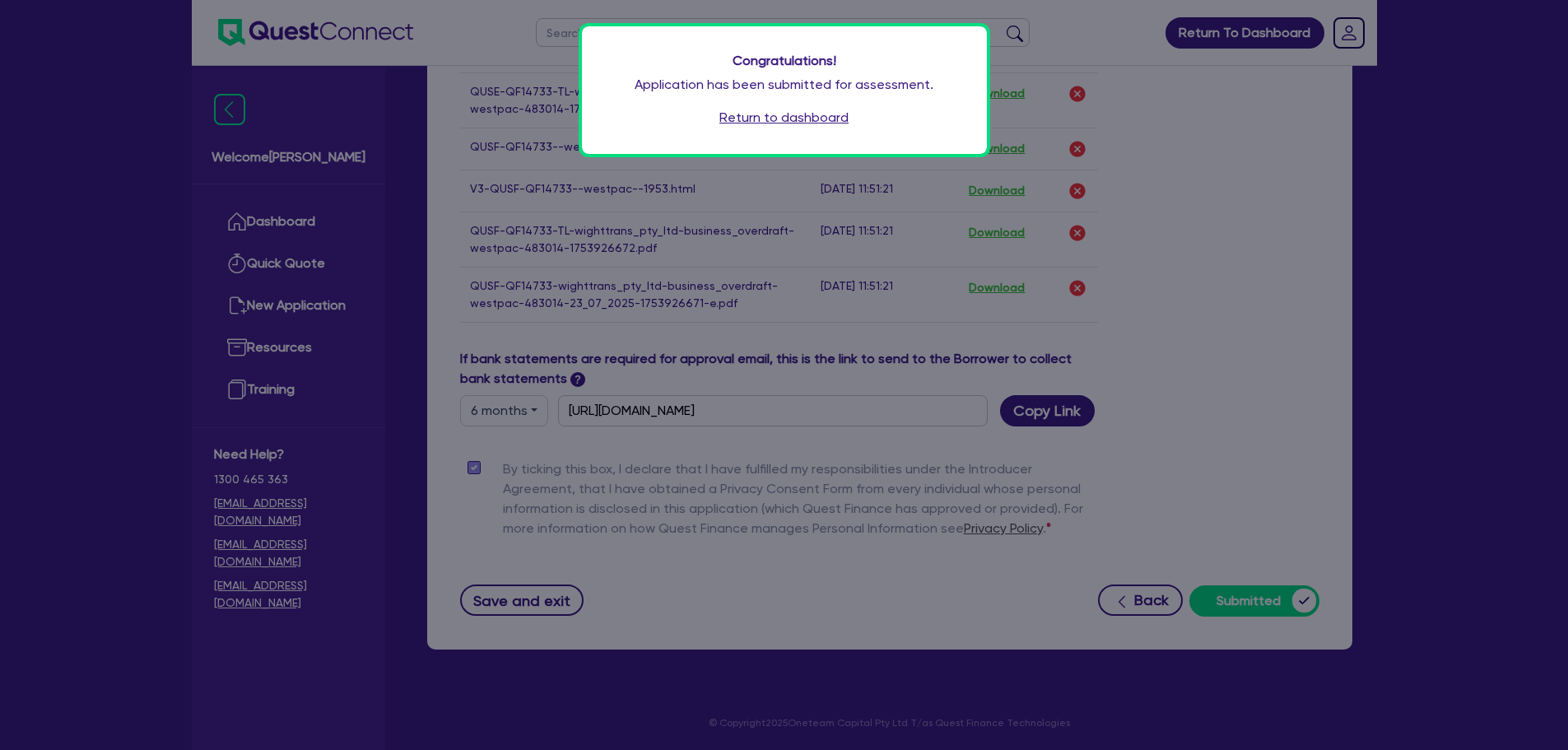
click at [787, 114] on link "Return to dashboard" at bounding box center [784, 117] width 129 height 20
